Goal: Transaction & Acquisition: Obtain resource

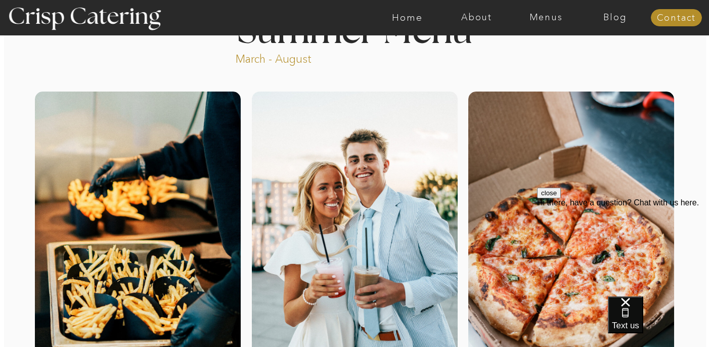
scroll to position [51, 0]
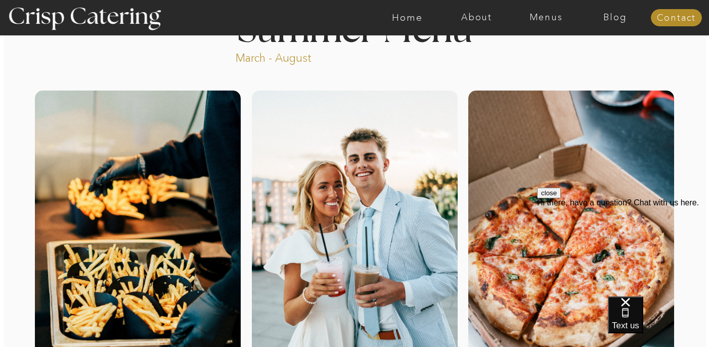
click at [561, 198] on button "close" at bounding box center [549, 193] width 24 height 11
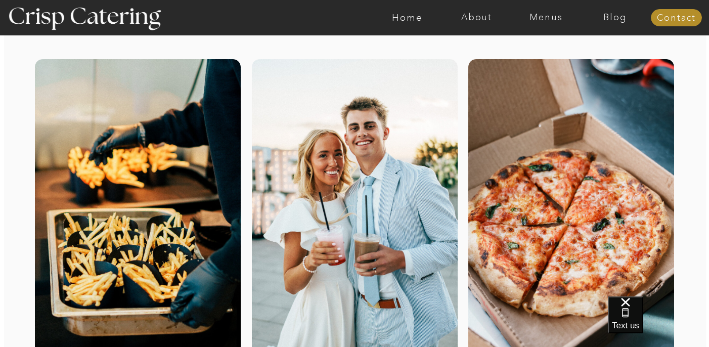
scroll to position [0, 0]
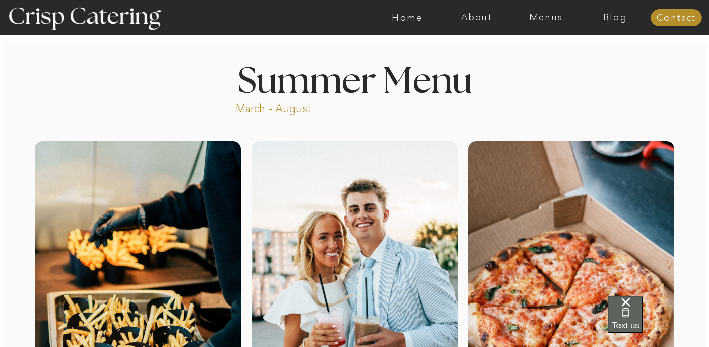
click at [629, 317] on icon "Select to open the chat widget" at bounding box center [626, 313] width 6 height 9
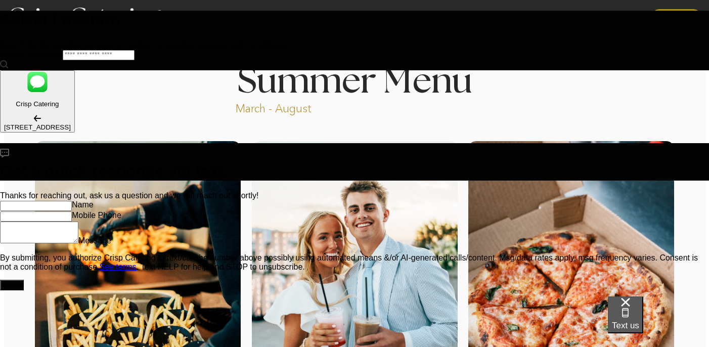
click at [640, 321] on span "Text us" at bounding box center [625, 326] width 27 height 10
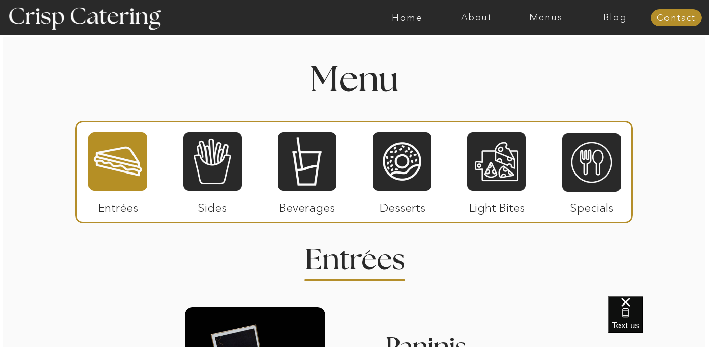
scroll to position [1151, 0]
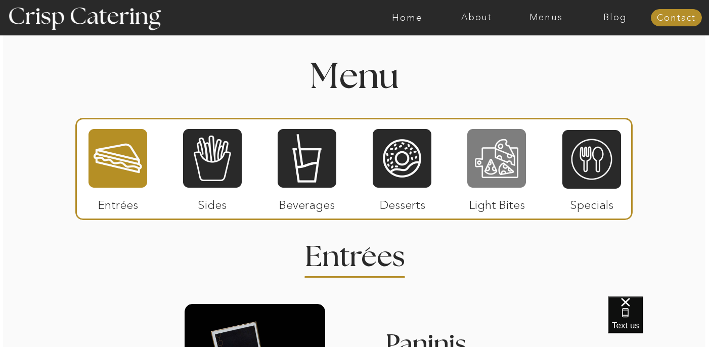
click at [496, 169] on div at bounding box center [497, 158] width 59 height 61
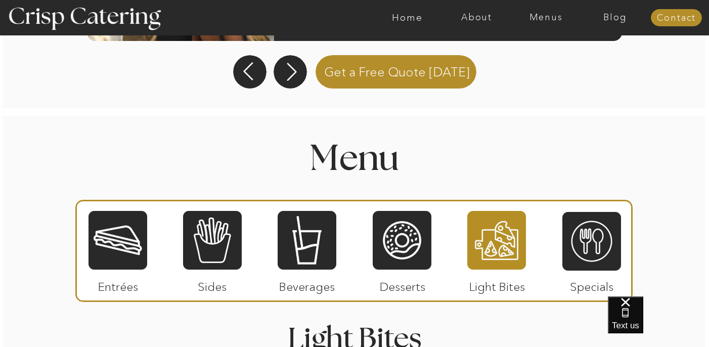
scroll to position [1069, 0]
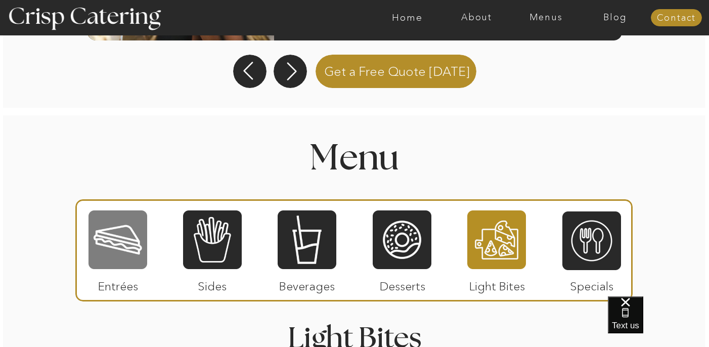
click at [124, 261] on div at bounding box center [118, 240] width 59 height 61
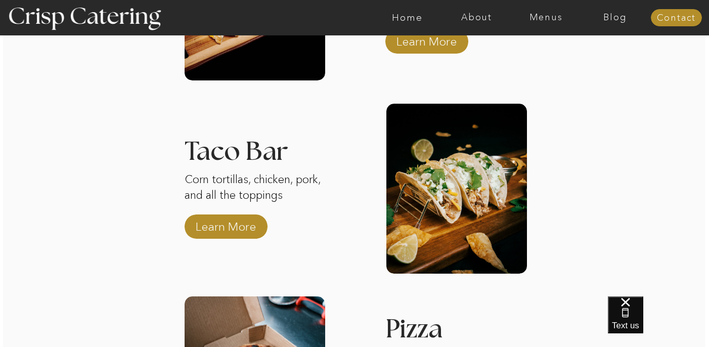
scroll to position [1501, 0]
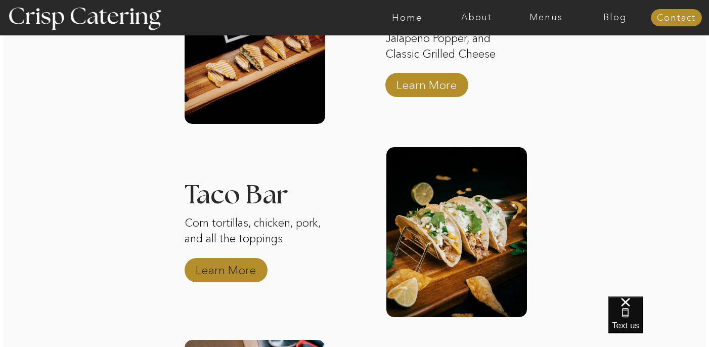
click at [243, 264] on p "Learn More" at bounding box center [225, 267] width 67 height 29
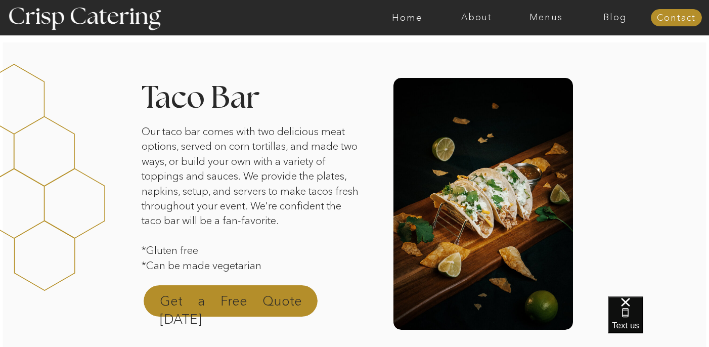
click at [255, 305] on p "Get a Free Quote Today" at bounding box center [231, 304] width 142 height 24
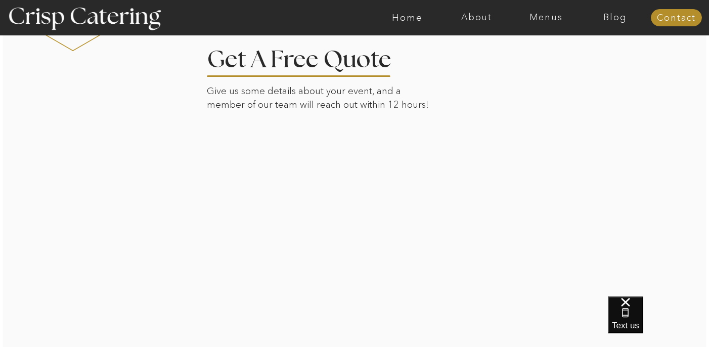
scroll to position [1085, 0]
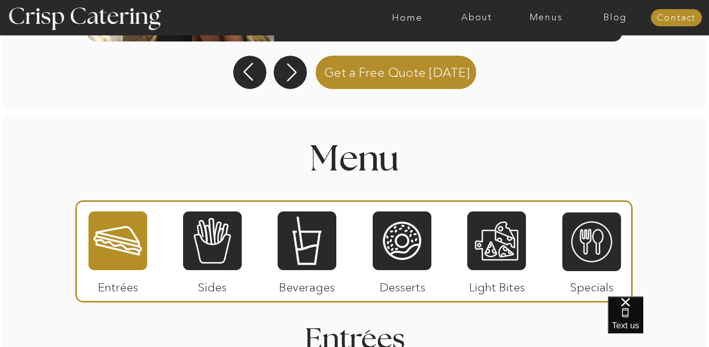
scroll to position [1066, 0]
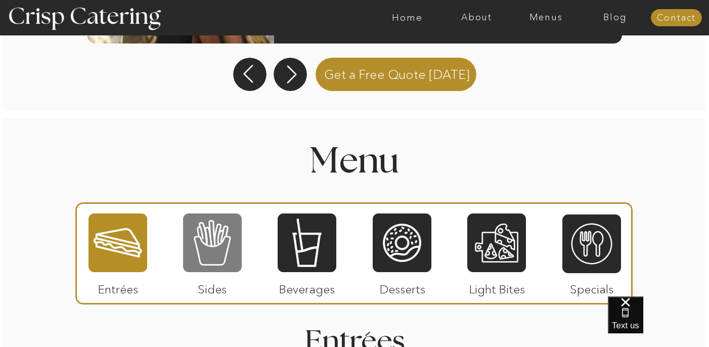
click at [215, 244] on div at bounding box center [212, 243] width 59 height 61
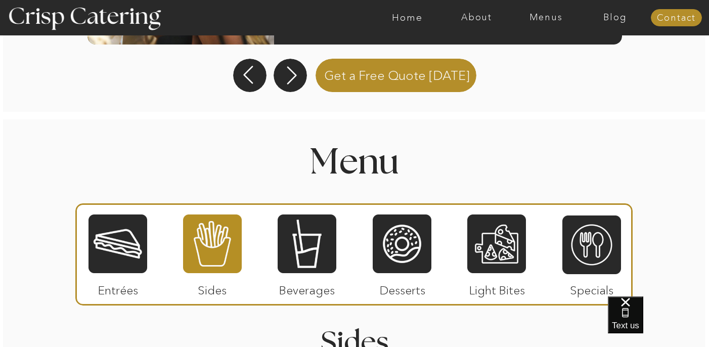
scroll to position [1108, 0]
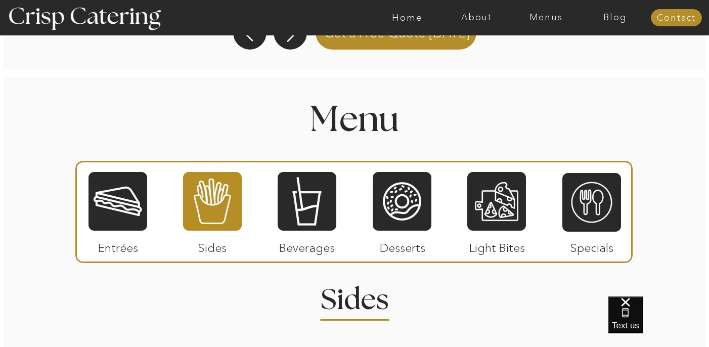
click at [407, 252] on p "Desserts" at bounding box center [402, 245] width 67 height 29
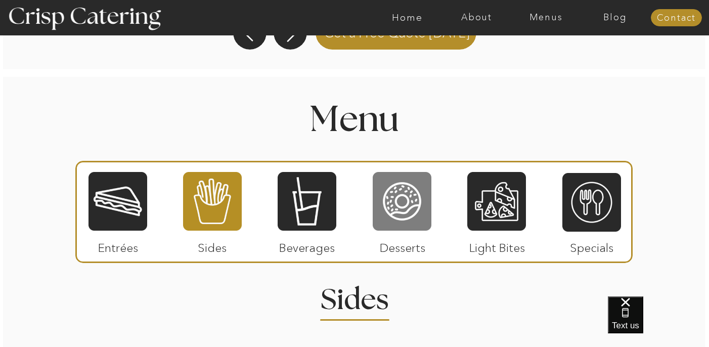
click at [400, 190] on div at bounding box center [402, 201] width 59 height 61
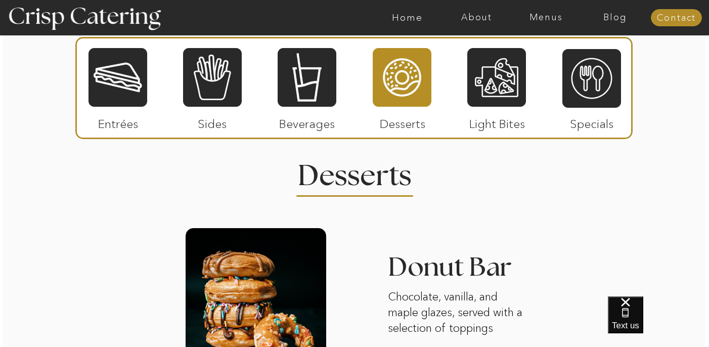
scroll to position [1218, 0]
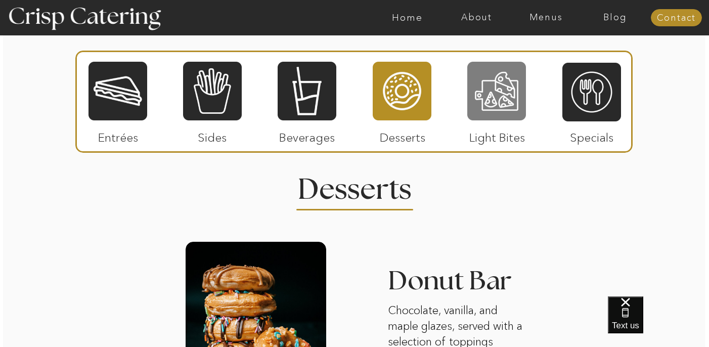
click at [499, 91] on div at bounding box center [497, 91] width 59 height 61
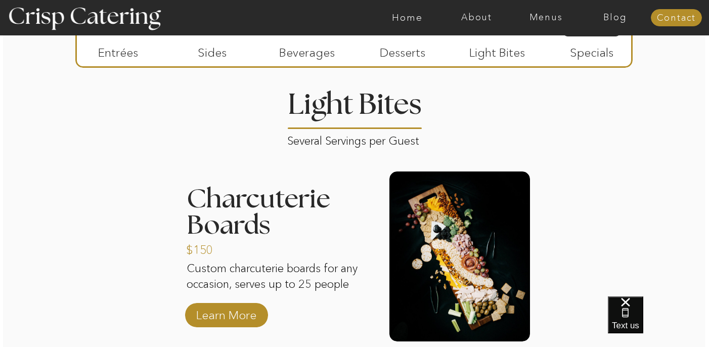
scroll to position [1311, 0]
